Goal: Find specific page/section

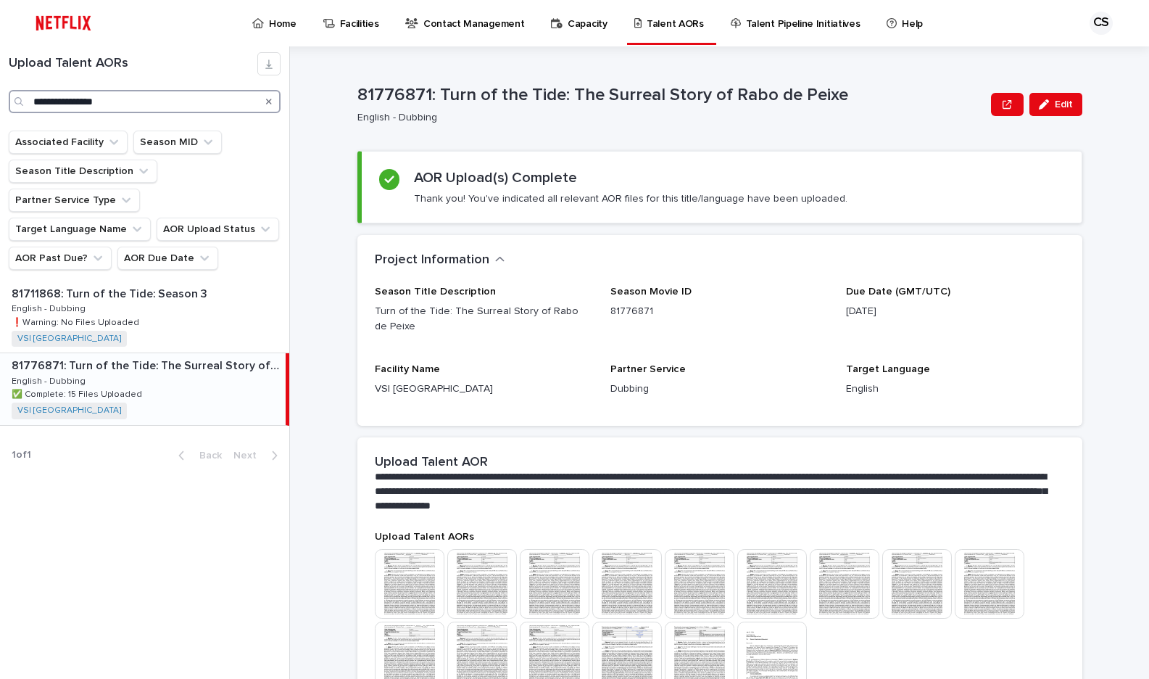
click at [136, 99] on input "**********" at bounding box center [145, 101] width 272 height 23
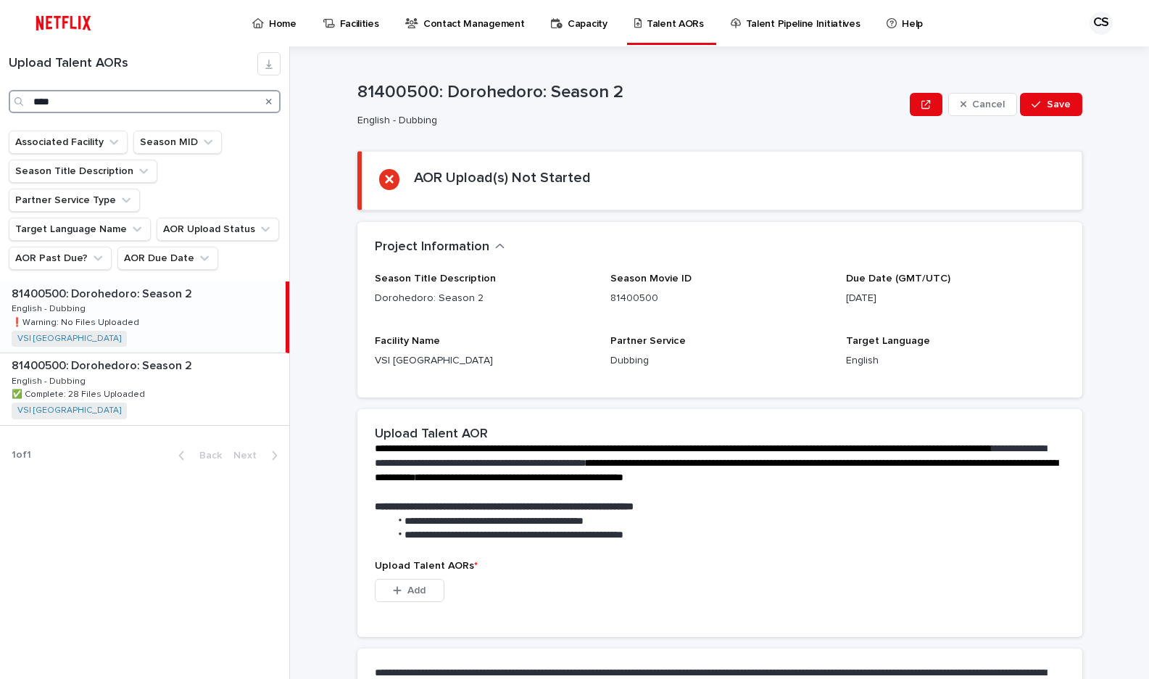
type input "****"
click at [165, 286] on div "81400500: Dorohedoro: Season 2 81400500: Dorohedoro: Season 2 English - Dubbing…" at bounding box center [143, 316] width 286 height 71
click at [189, 356] on p "81400500: Dorohedoro: Season 2" at bounding box center [103, 364] width 183 height 17
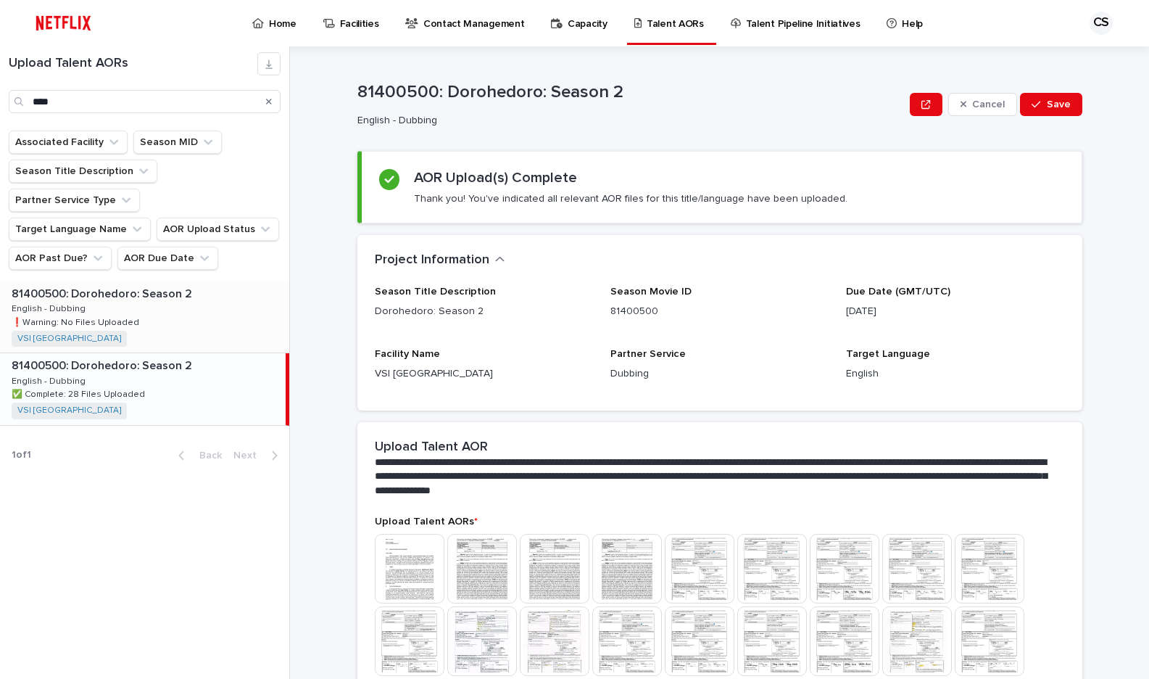
click at [189, 281] on div "81400500: Dorohedoro: Season 2 81400500: Dorohedoro: Season 2 English - Dubbing…" at bounding box center [144, 316] width 289 height 71
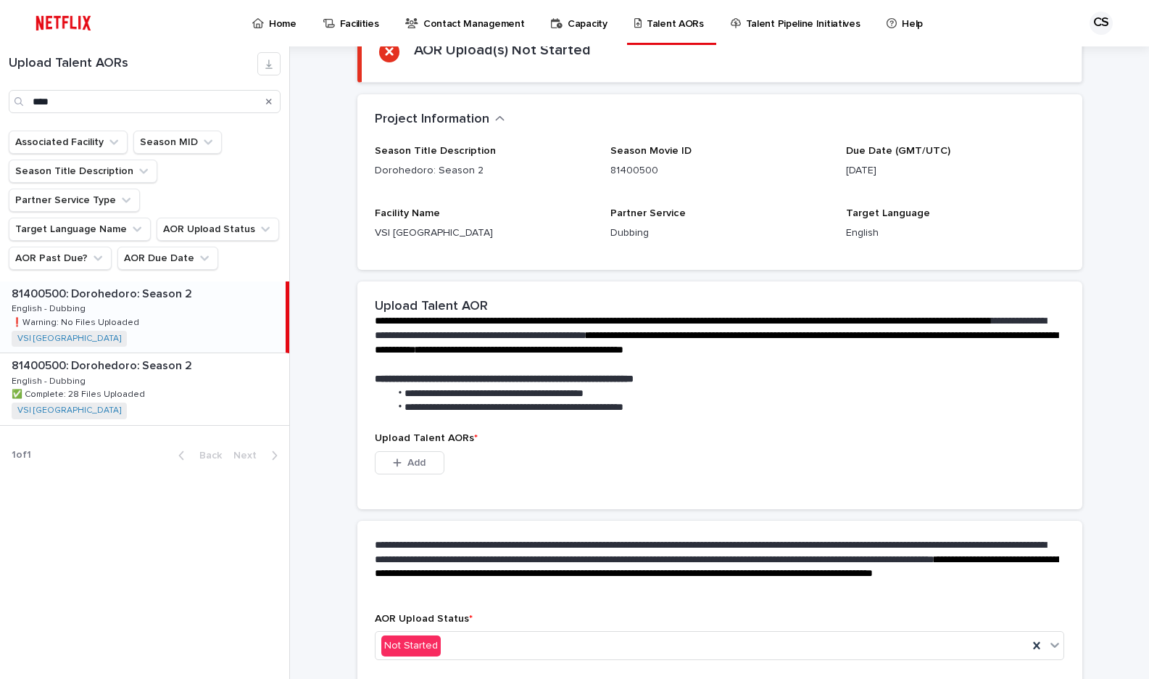
scroll to position [191, 0]
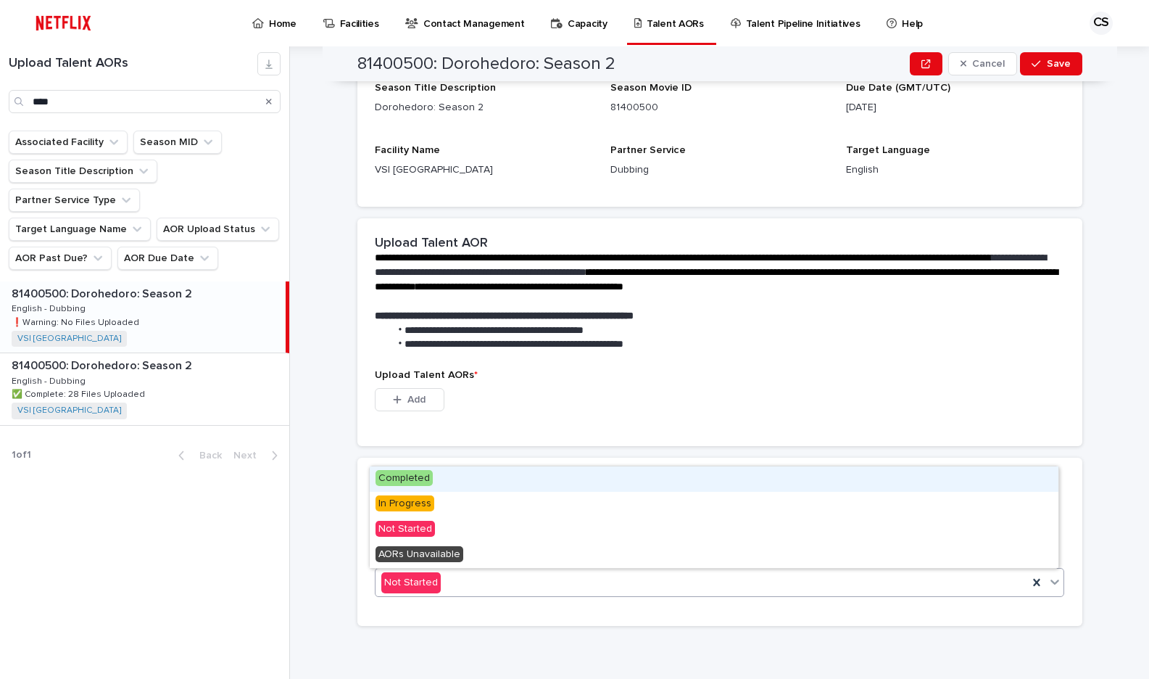
click at [503, 578] on div "Not Started" at bounding box center [702, 583] width 653 height 24
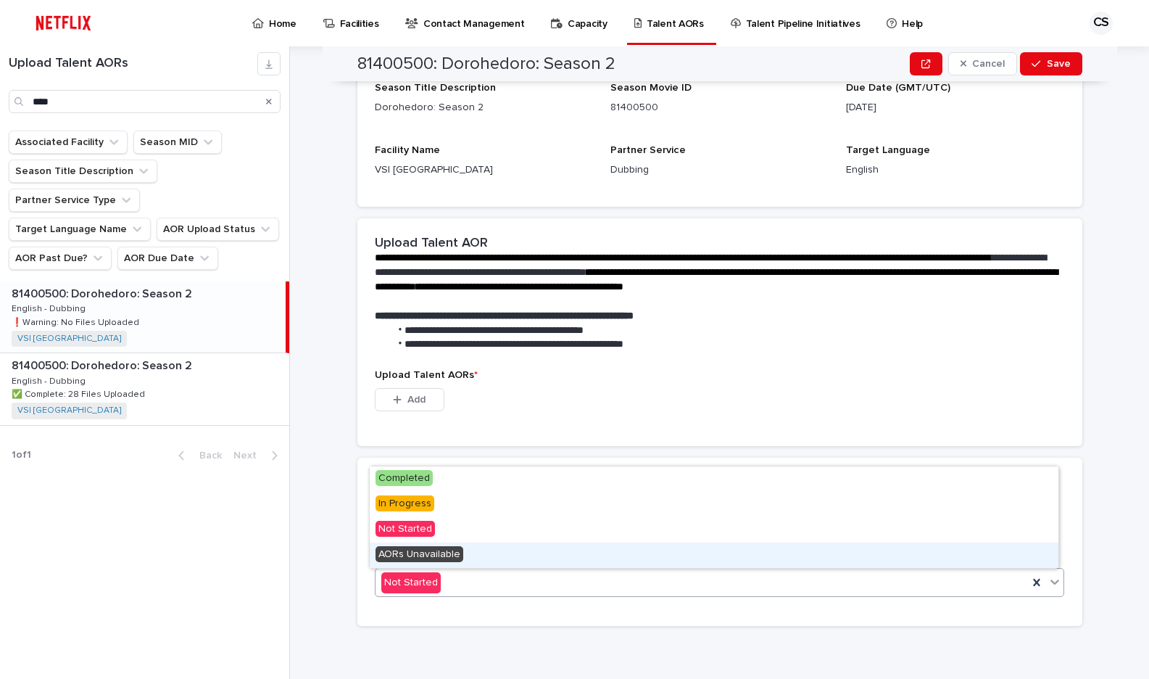
drag, startPoint x: 487, startPoint y: 568, endPoint x: 452, endPoint y: 548, distance: 39.9
click at [452, 548] on span "AORs Unavailable" at bounding box center [420, 554] width 88 height 16
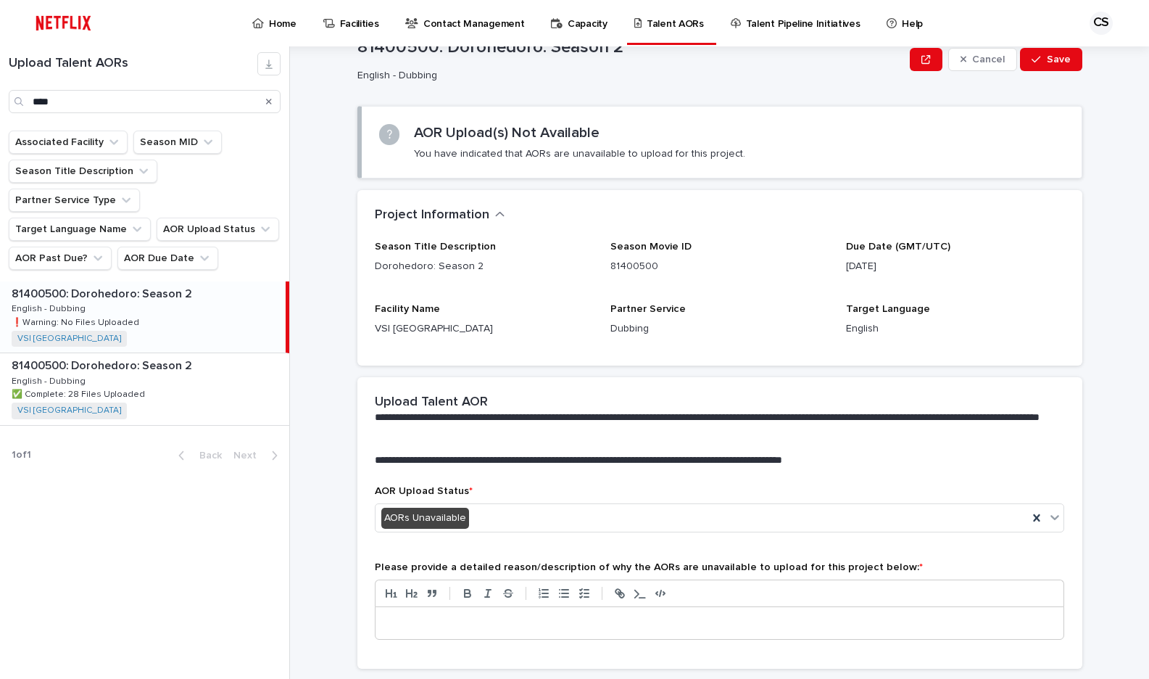
scroll to position [88, 0]
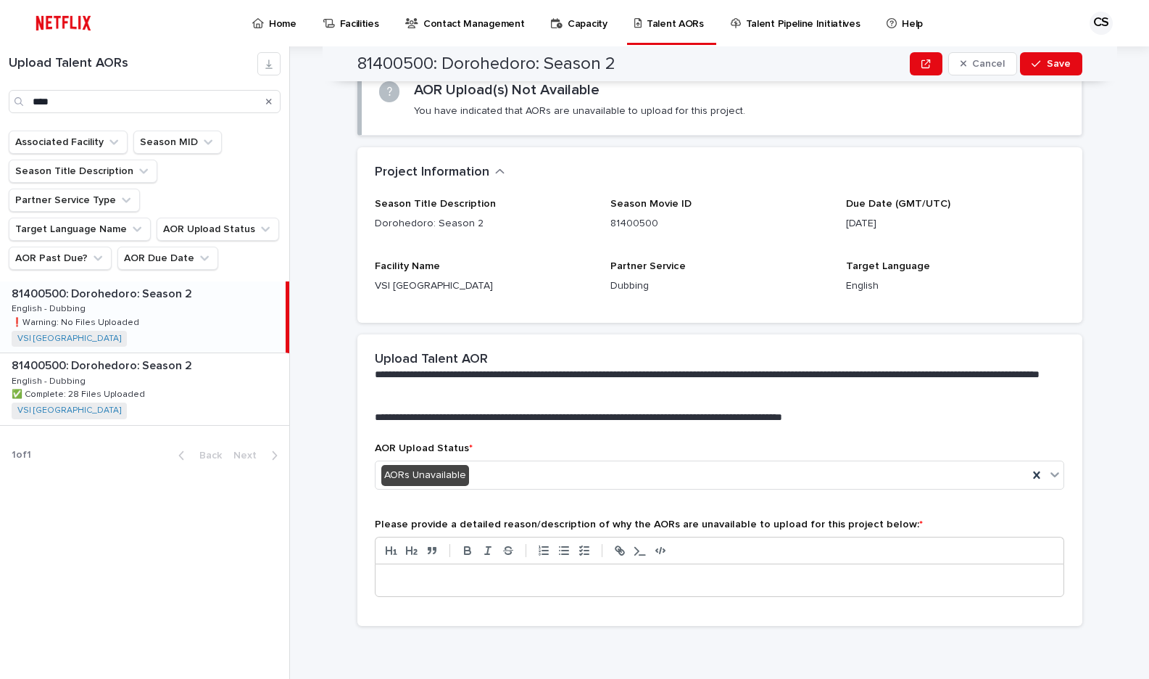
click at [363, 518] on div "AOR Upload Status * AORs Unavailable Please provide a detailed reason/descripti…" at bounding box center [719, 533] width 725 height 183
click at [1035, 60] on icon "button" at bounding box center [1036, 64] width 9 height 10
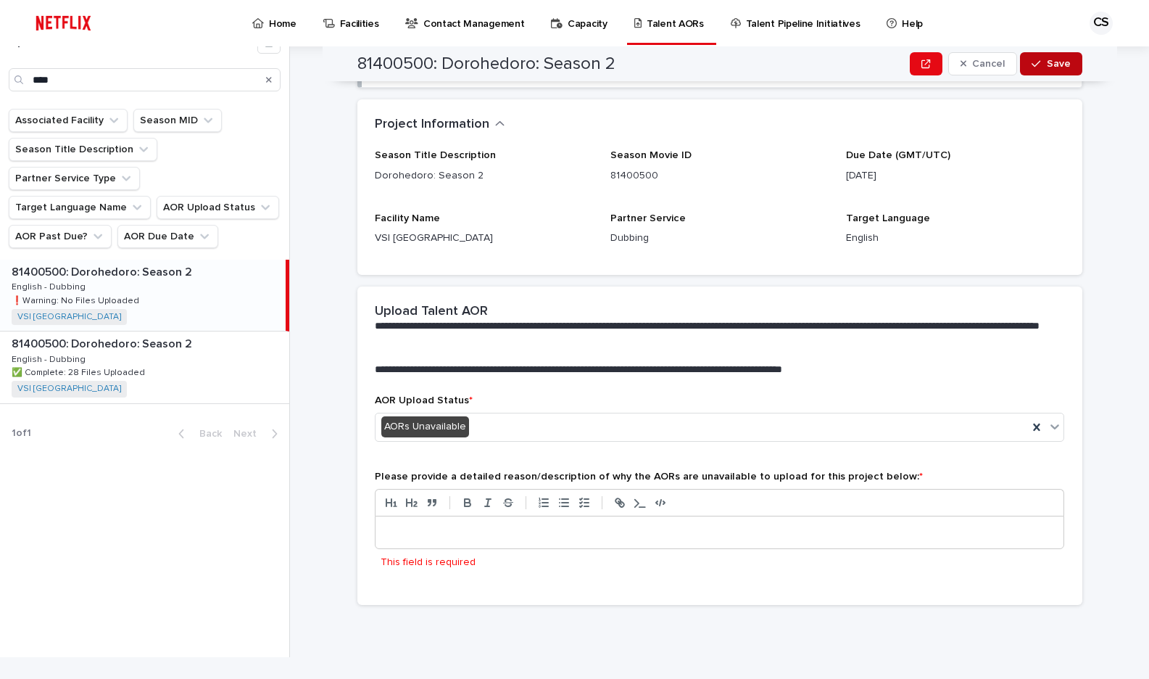
scroll to position [126, 0]
click at [1050, 64] on span "Save" at bounding box center [1059, 64] width 24 height 10
click at [1007, 212] on p "Target Language" at bounding box center [955, 218] width 218 height 12
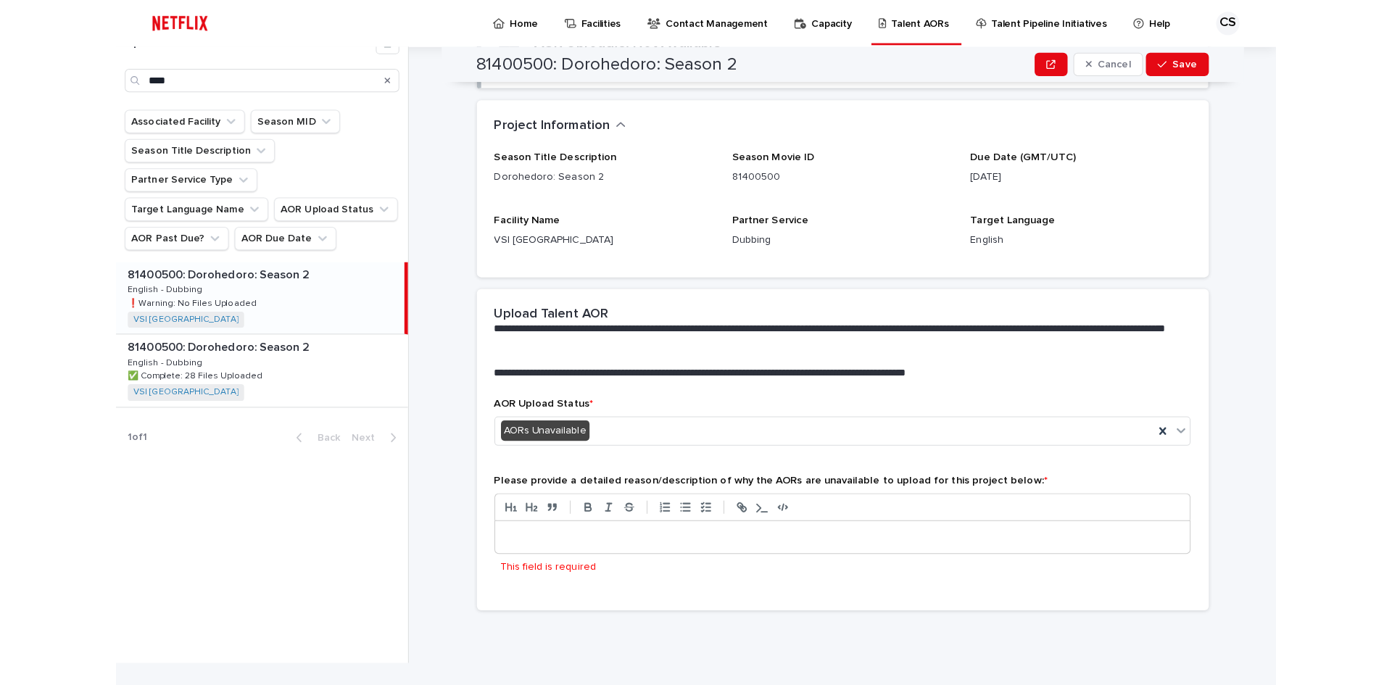
scroll to position [120, 0]
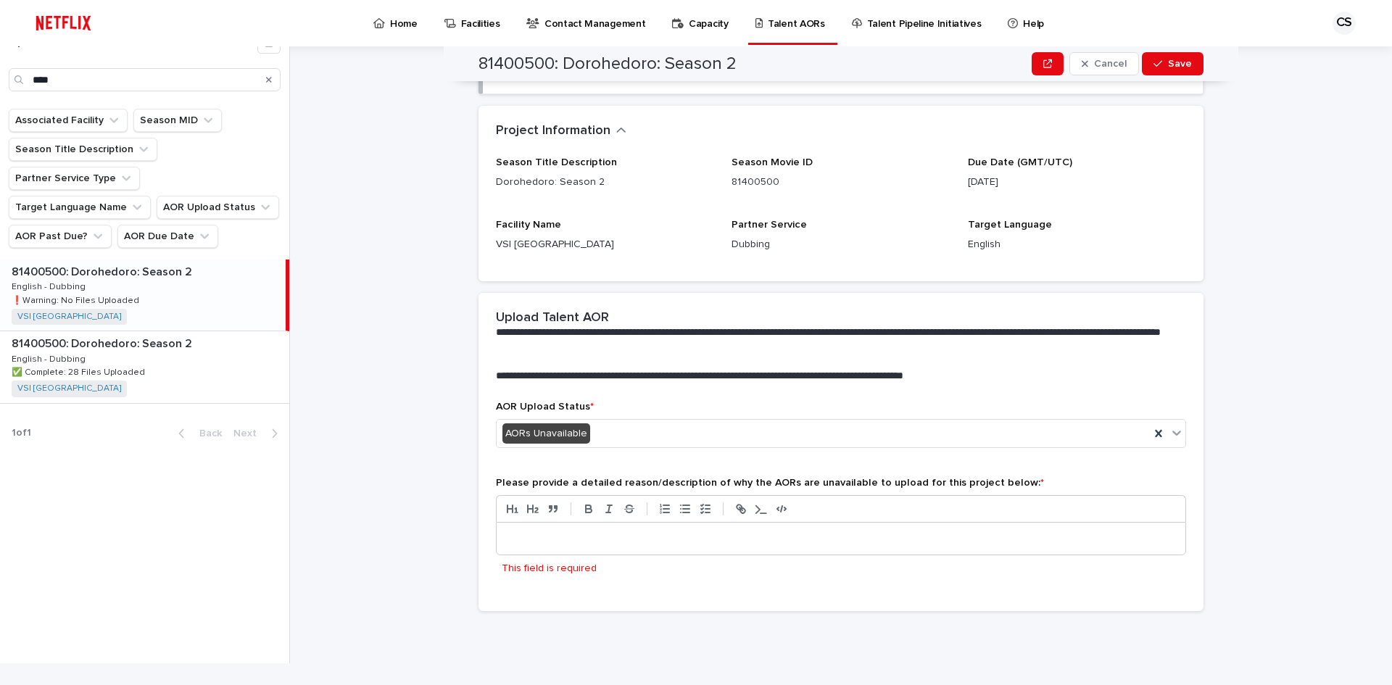
click at [628, 530] on div at bounding box center [841, 539] width 689 height 32
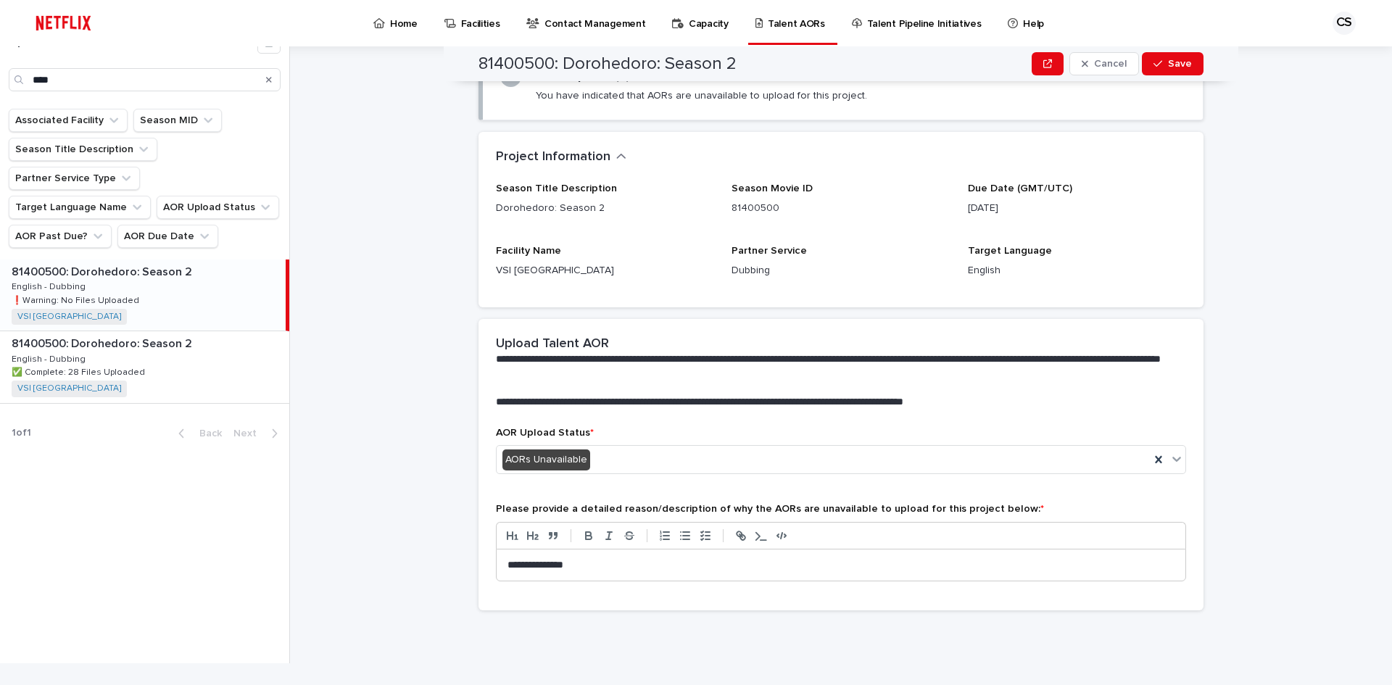
scroll to position [81, 0]
click at [1149, 59] on span "Save" at bounding box center [1180, 64] width 24 height 10
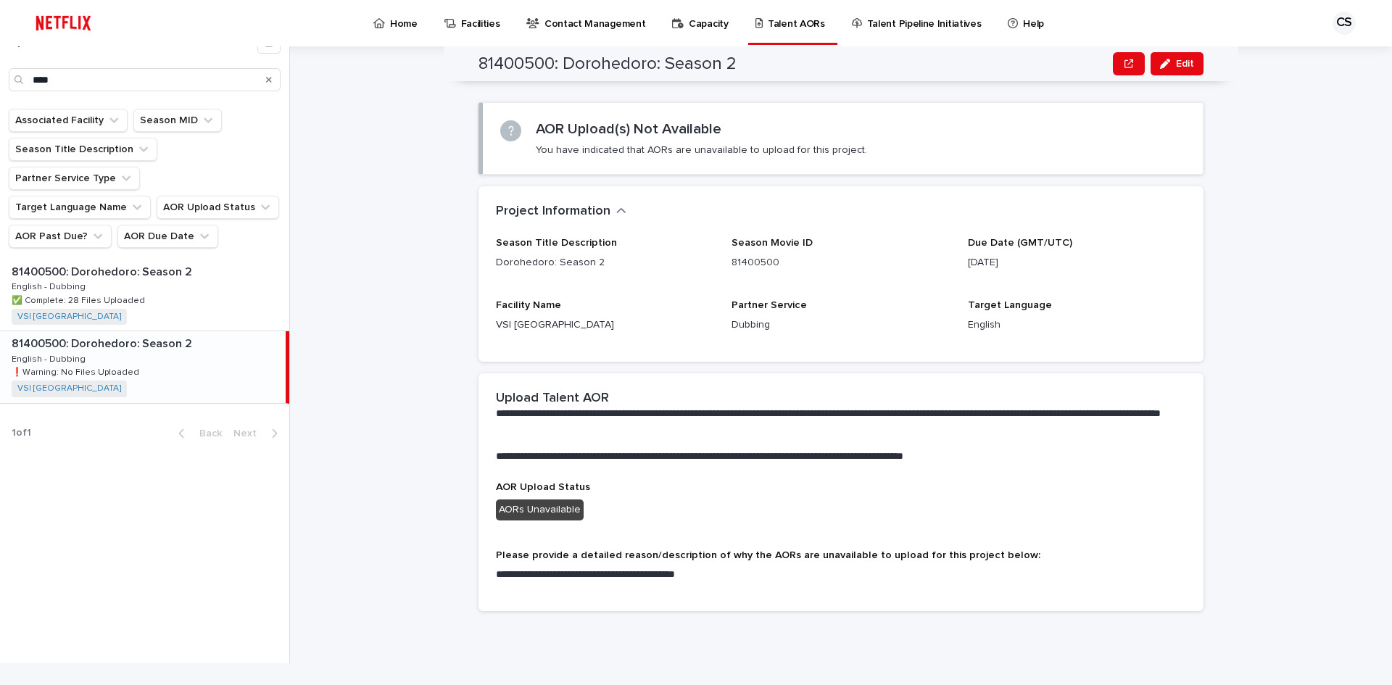
scroll to position [28, 0]
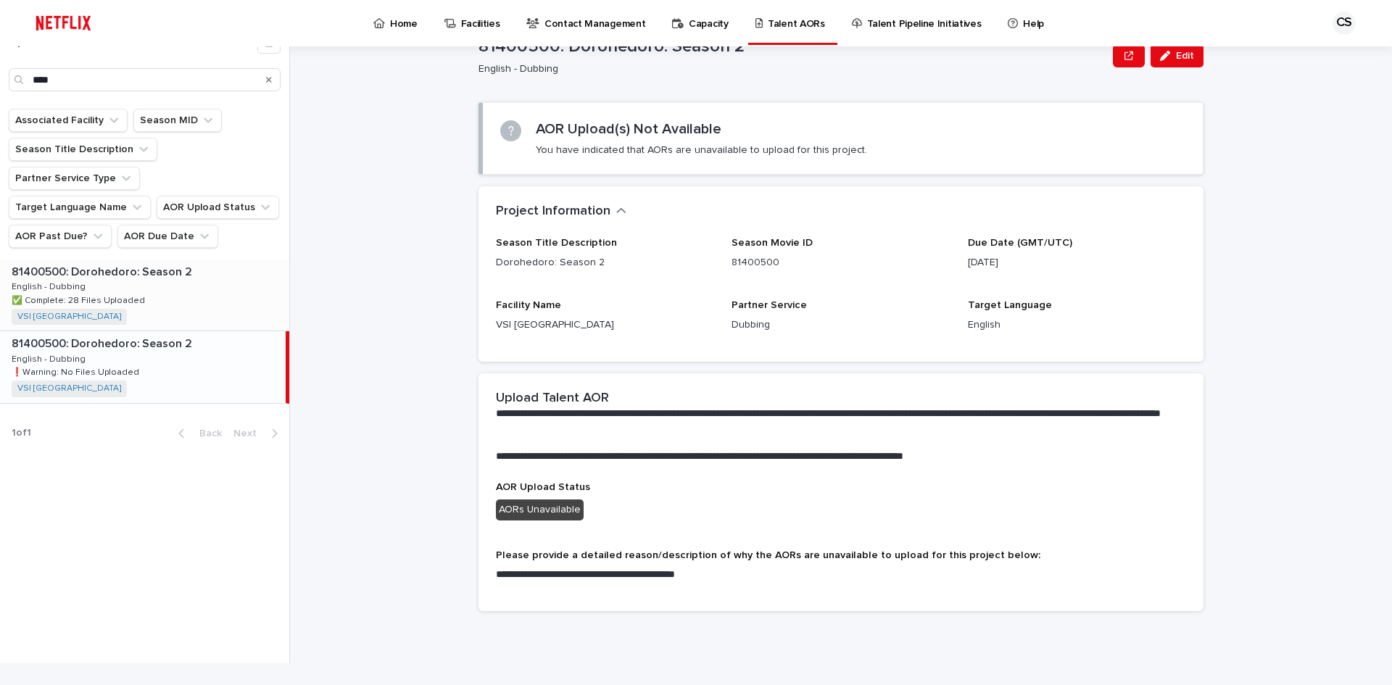
click at [201, 260] on div "81400500: Dorohedoro: Season 2 81400500: Dorohedoro: Season 2 English - Dubbing…" at bounding box center [144, 295] width 289 height 71
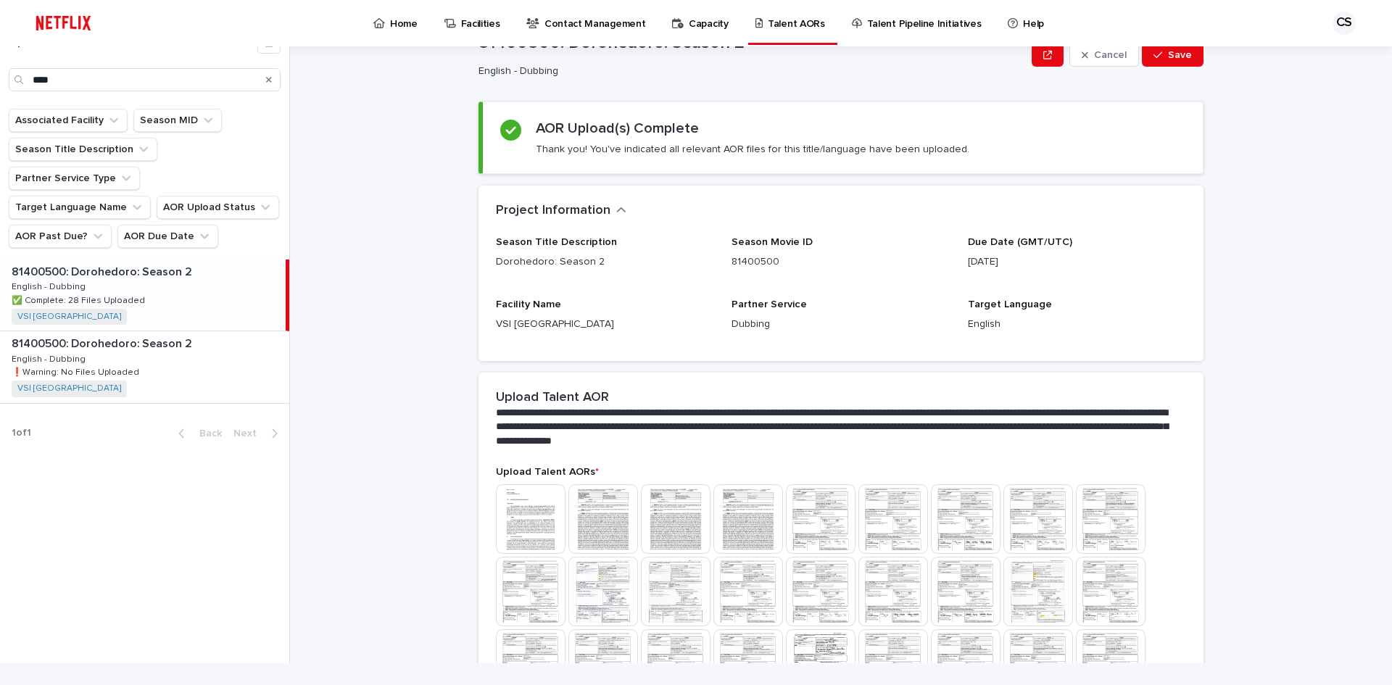
scroll to position [359, 0]
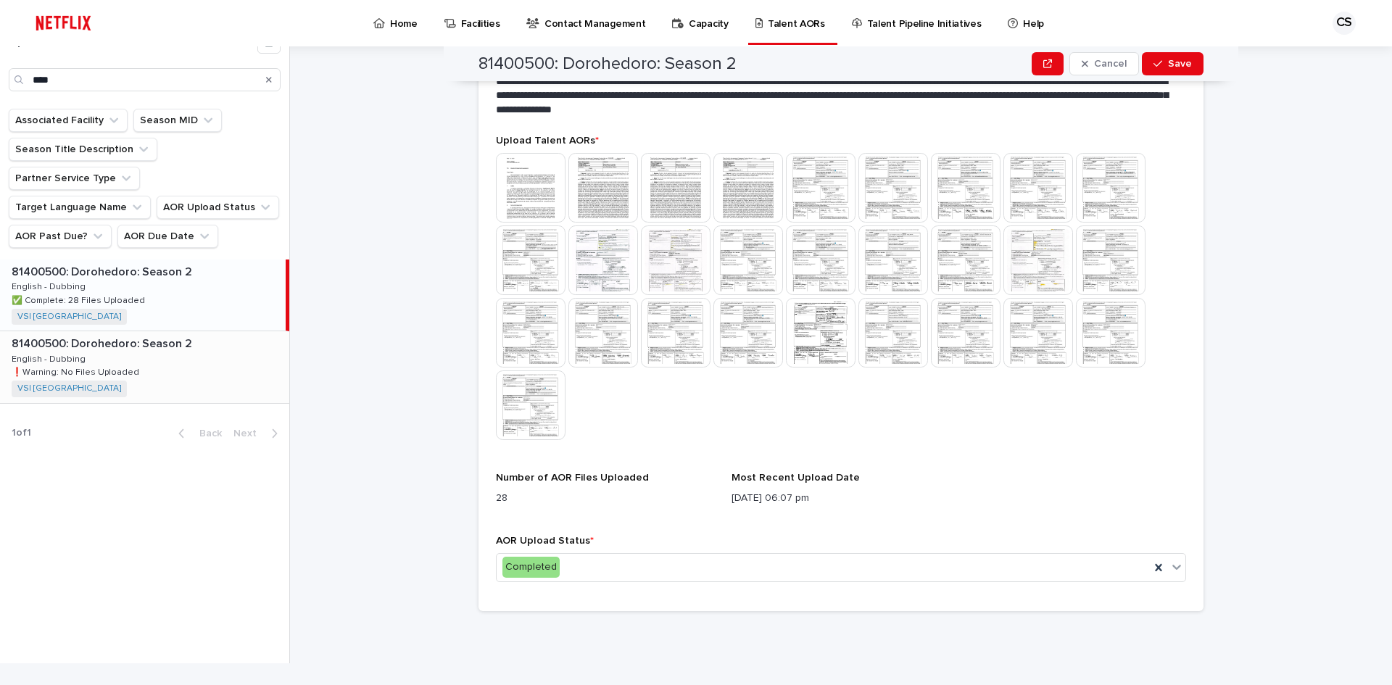
click at [163, 331] on div "81400500: Dorohedoro: Season 2 81400500: Dorohedoro: Season 2 English - Dubbing…" at bounding box center [144, 366] width 289 height 71
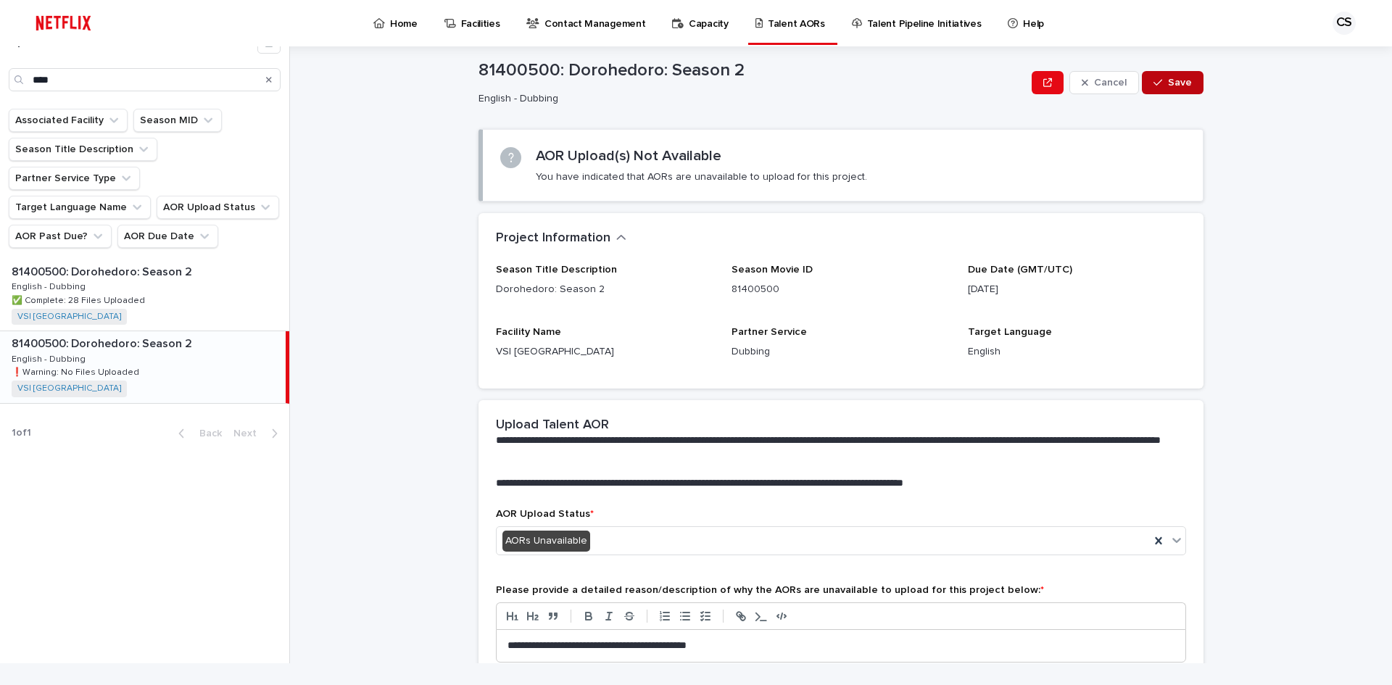
click at [1149, 85] on icon "button" at bounding box center [1158, 83] width 9 height 10
